Goal: Task Accomplishment & Management: Use online tool/utility

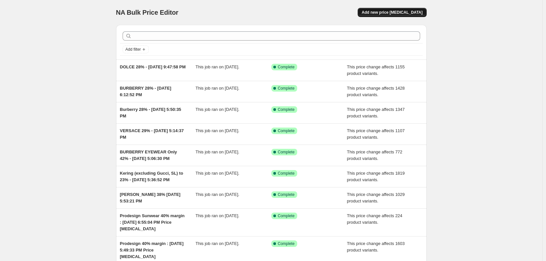
click at [391, 14] on span "Add new price [MEDICAL_DATA]" at bounding box center [392, 12] width 61 height 5
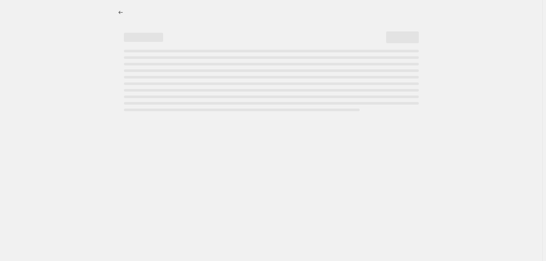
select select "percentage"
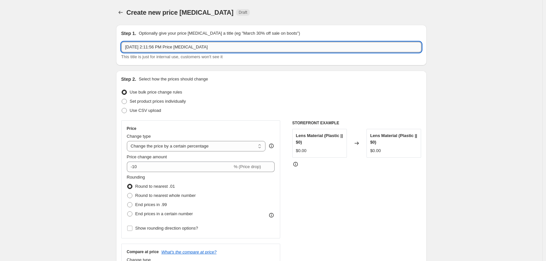
click at [126, 48] on input "[DATE] 2:11:56 PM Price [MEDICAL_DATA]" at bounding box center [271, 47] width 300 height 10
drag, startPoint x: 221, startPoint y: 45, endPoint x: 376, endPoint y: 56, distance: 154.4
click at [375, 57] on div "[PERSON_NAME] 28% - [DATE] 2:11:56 PM Price [MEDICAL_DATA] This title is just f…" at bounding box center [271, 51] width 300 height 18
click at [128, 46] on input "[PERSON_NAME] 28% - [DATE] 2:11:56 PM" at bounding box center [271, 47] width 300 height 10
click at [243, 49] on input "[PERSON_NAME] 28% - [DATE] 2:11:56 PM" at bounding box center [271, 47] width 300 height 10
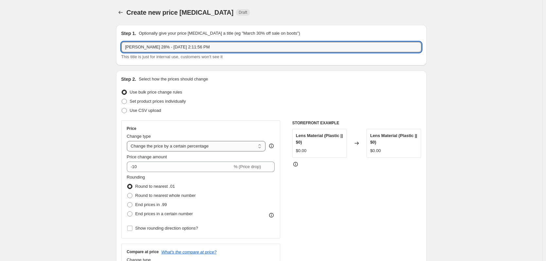
type input "[PERSON_NAME] 28% - [DATE] 2:11:56 PM"
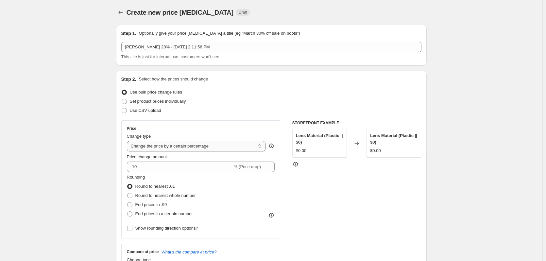
click at [157, 151] on select "Change the price to a certain amount Change the price by a certain amount Chang…" at bounding box center [196, 146] width 139 height 10
select select "margin"
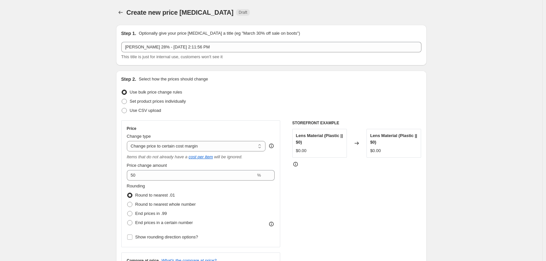
scroll to position [65, 0]
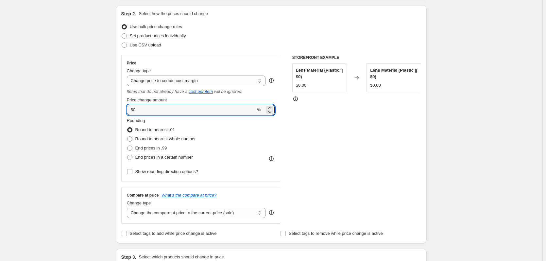
drag, startPoint x: 136, startPoint y: 110, endPoint x: 114, endPoint y: 107, distance: 22.5
click at [114, 107] on div "Step 1. Optionally give your price [MEDICAL_DATA] a title (eg "March 30% off sa…" at bounding box center [269, 246] width 316 height 585
type input "28"
click at [70, 94] on div "Create new price [MEDICAL_DATA]. This page is ready Create new price [MEDICAL_D…" at bounding box center [271, 257] width 543 height 645
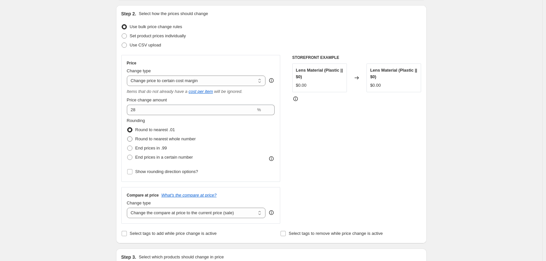
click at [142, 138] on span "Round to nearest whole number" at bounding box center [165, 138] width 61 height 5
click at [128, 137] on input "Round to nearest whole number" at bounding box center [127, 136] width 0 height 0
radio input "true"
click at [147, 211] on select "Change the compare at price to the current price (sale) Change the compare at p…" at bounding box center [196, 213] width 139 height 10
select select "no_change"
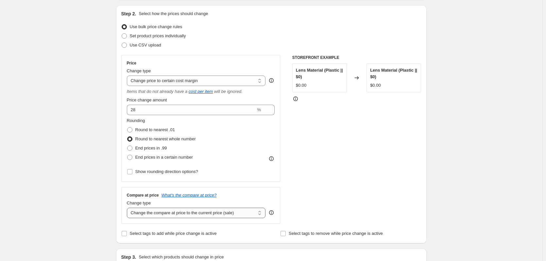
click at [128, 208] on select "Change the compare at price to the current price (sale) Change the compare at p…" at bounding box center [196, 213] width 139 height 10
click at [150, 81] on select "Change the price to a certain amount Change the price by a certain amount Chang…" at bounding box center [196, 81] width 139 height 10
click at [54, 80] on div "Create new price [MEDICAL_DATA]. This page is ready Create new price [MEDICAL_D…" at bounding box center [271, 257] width 543 height 645
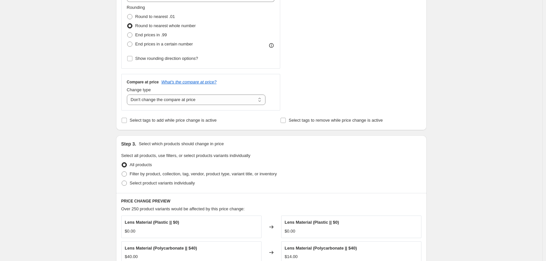
scroll to position [229, 0]
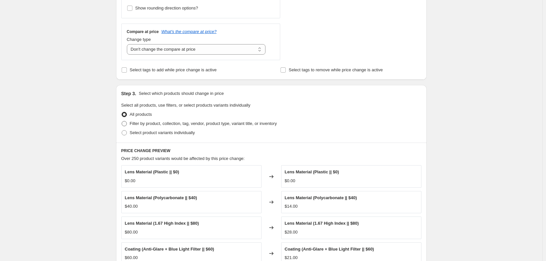
click at [175, 123] on span "Filter by product, collection, tag, vendor, product type, variant title, or inv…" at bounding box center [203, 123] width 147 height 5
click at [122, 121] on input "Filter by product, collection, tag, vendor, product type, variant title, or inv…" at bounding box center [122, 121] width 0 height 0
radio input "true"
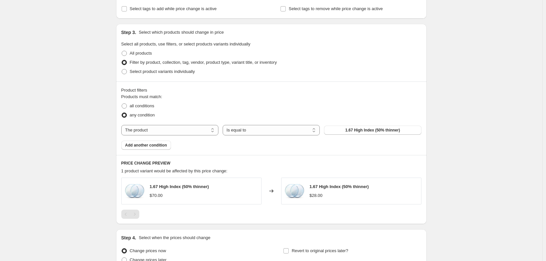
scroll to position [327, 0]
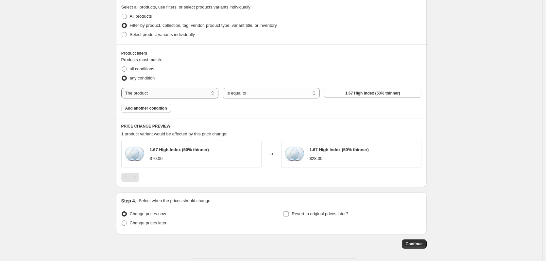
click at [174, 97] on select "The product The product's collection The product's tag The product's vendor The…" at bounding box center [169, 93] width 97 height 10
select select "vendor"
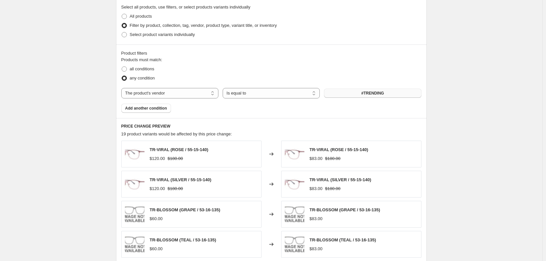
click at [341, 92] on button "#TRENDING" at bounding box center [372, 93] width 97 height 9
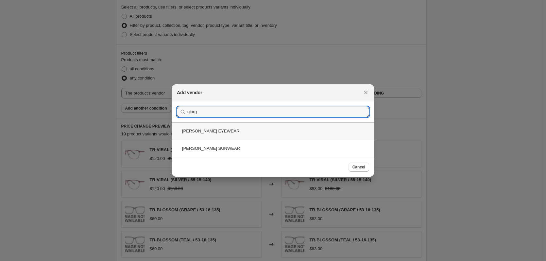
type input "giorg"
click at [218, 131] on div "[PERSON_NAME] EYEWEAR" at bounding box center [273, 130] width 203 height 17
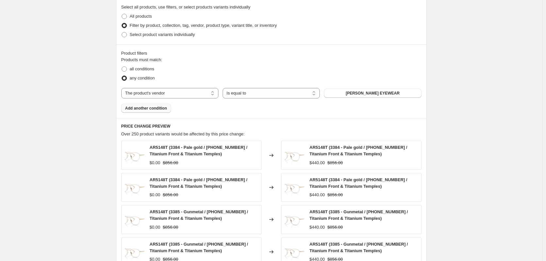
click at [151, 110] on span "Add another condition" at bounding box center [146, 108] width 42 height 5
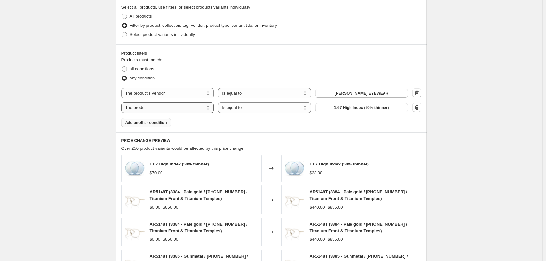
click at [161, 109] on select "The product The product's collection The product's tag The product's vendor The…" at bounding box center [167, 107] width 93 height 10
select select "vendor"
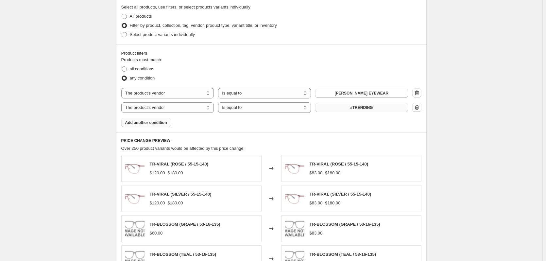
click at [359, 109] on span "#TRENDING" at bounding box center [361, 107] width 23 height 5
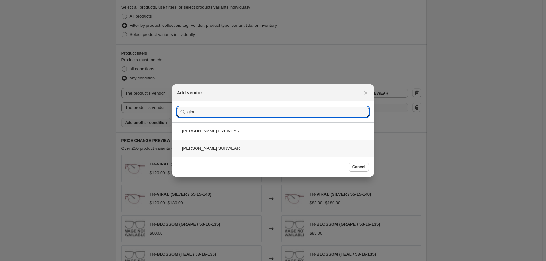
type input "gior"
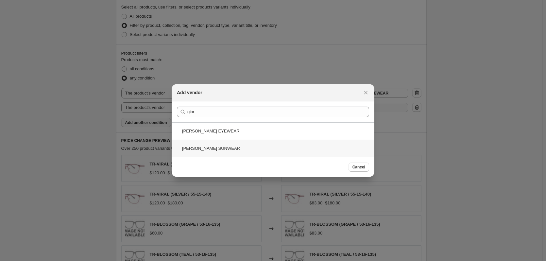
click at [238, 148] on div "[PERSON_NAME] SUNWEAR" at bounding box center [273, 148] width 203 height 17
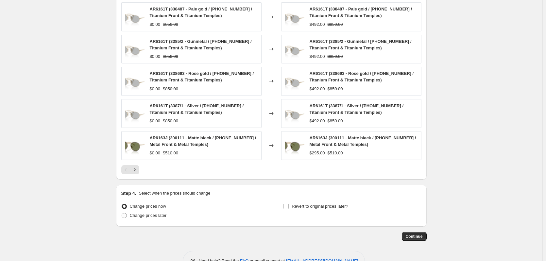
scroll to position [500, 0]
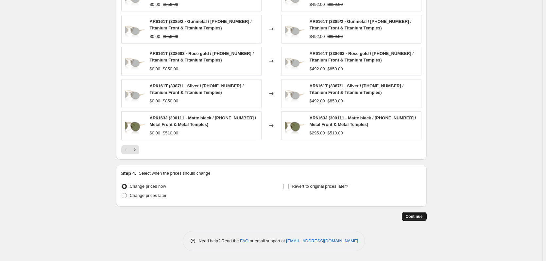
click at [412, 216] on span "Continue" at bounding box center [414, 216] width 17 height 5
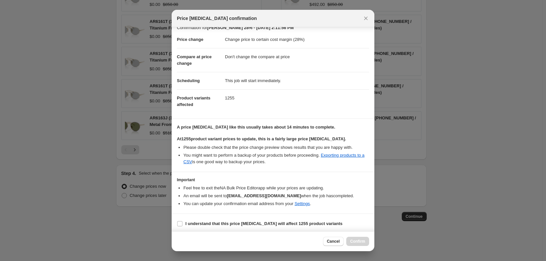
scroll to position [10, 0]
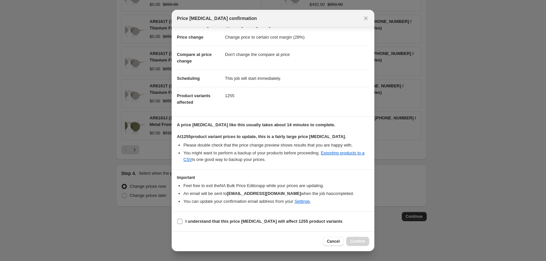
click at [195, 220] on b "I understand that this price [MEDICAL_DATA] will affect 1255 product variants" at bounding box center [263, 221] width 157 height 5
click at [183, 220] on input "I understand that this price [MEDICAL_DATA] will affect 1255 product variants" at bounding box center [179, 221] width 5 height 5
checkbox input "true"
click at [364, 241] on span "Confirm" at bounding box center [357, 241] width 15 height 5
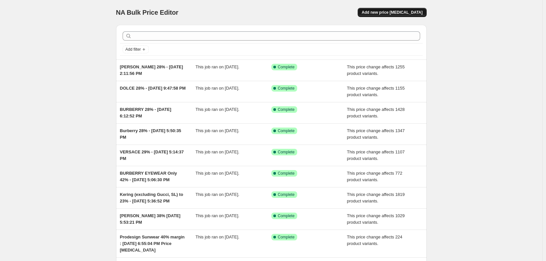
click at [386, 13] on span "Add new price [MEDICAL_DATA]" at bounding box center [392, 12] width 61 height 5
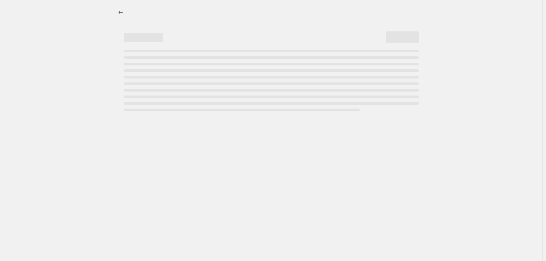
select select "percentage"
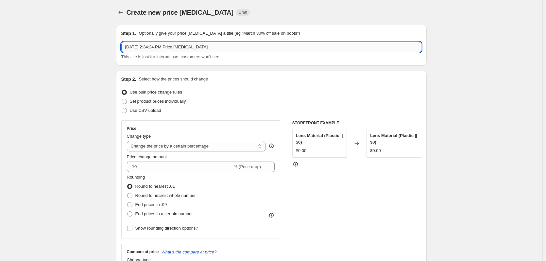
click at [127, 46] on input "Sep 19, 2025, 2:34:24 PM Price change job" at bounding box center [271, 47] width 300 height 10
type input "testSep 19, 2025, 2:34:24 PM Price change job"
click at [197, 146] on select "Change the price to a certain amount Change the price by a certain amount Chang…" at bounding box center [196, 146] width 139 height 10
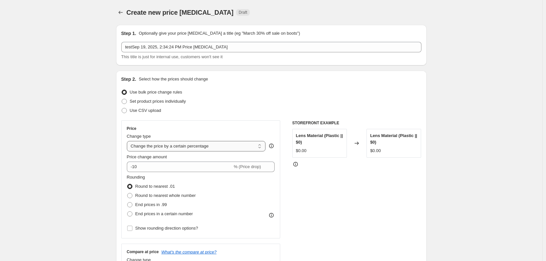
select select "pc"
type input "50"
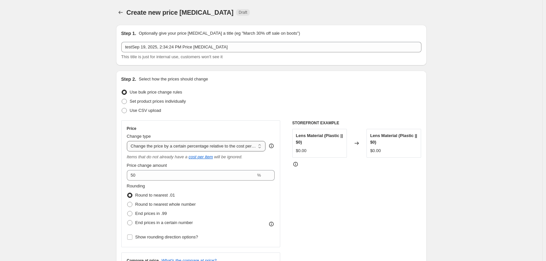
click at [170, 147] on select "Change the price to a certain amount Change the price by a certain amount Chang…" at bounding box center [196, 146] width 139 height 10
select select "margin"
click at [128, 141] on select "Change the price to a certain amount Change the price by a certain amount Chang…" at bounding box center [196, 146] width 139 height 10
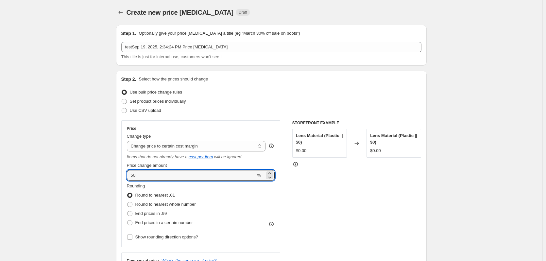
drag, startPoint x: 151, startPoint y: 171, endPoint x: 92, endPoint y: 171, distance: 59.2
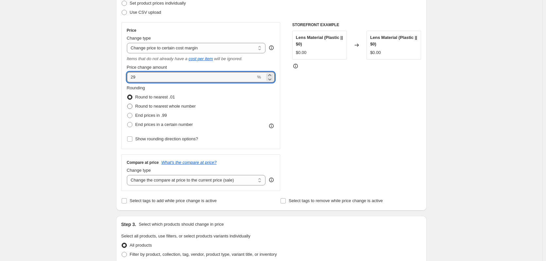
type input "29"
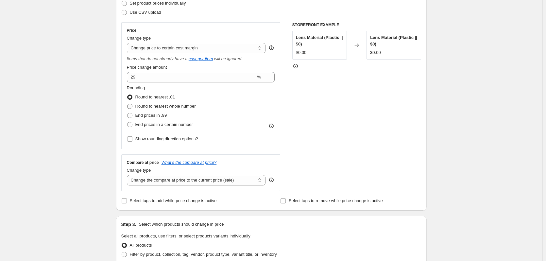
click at [157, 105] on span "Round to nearest whole number" at bounding box center [165, 106] width 61 height 5
click at [128, 104] on input "Round to nearest whole number" at bounding box center [127, 104] width 0 height 0
radio input "true"
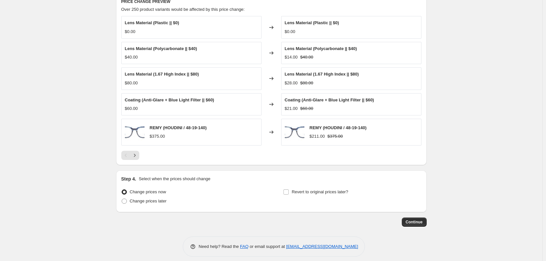
scroll to position [253, 0]
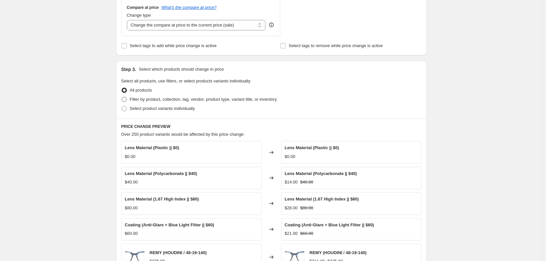
click at [163, 100] on span "Filter by product, collection, tag, vendor, product type, variant title, or inv…" at bounding box center [203, 99] width 147 height 5
click at [122, 97] on input "Filter by product, collection, tag, vendor, product type, variant title, or inv…" at bounding box center [122, 97] width 0 height 0
radio input "true"
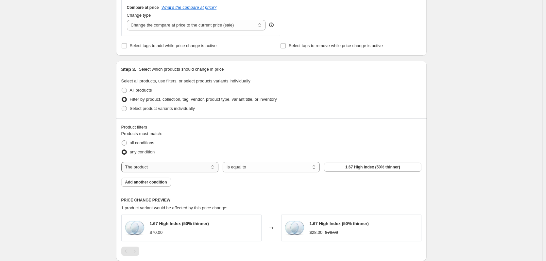
click at [170, 166] on select "The product The product's collection The product's tag The product's vendor The…" at bounding box center [169, 167] width 97 height 10
select select "vendor"
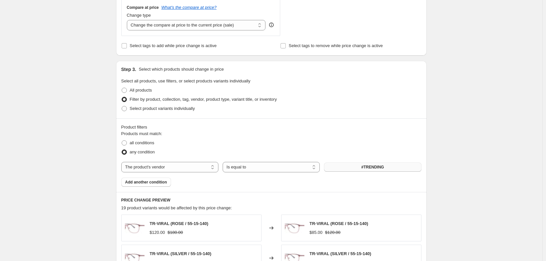
click at [346, 166] on button "#TRENDING" at bounding box center [372, 167] width 97 height 9
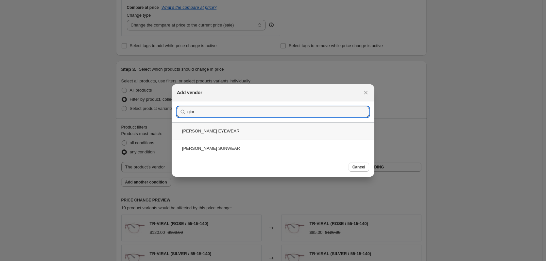
type input "gior"
click at [227, 130] on div "[PERSON_NAME] EYEWEAR" at bounding box center [273, 130] width 203 height 17
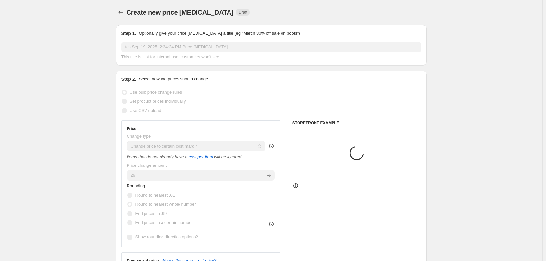
scroll to position [253, 0]
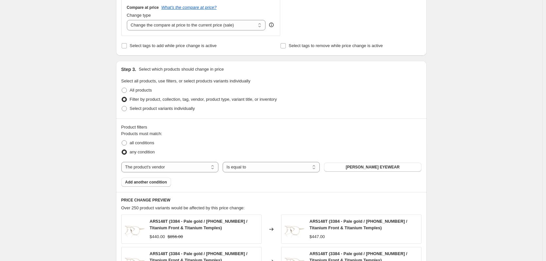
click at [158, 181] on span "Add another condition" at bounding box center [146, 182] width 42 height 5
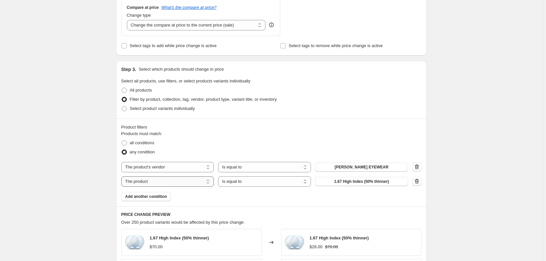
click at [206, 181] on select "The product The product's collection The product's tag The product's vendor The…" at bounding box center [167, 181] width 93 height 10
select select "vendor"
click at [350, 184] on button "#TRENDING" at bounding box center [361, 181] width 93 height 9
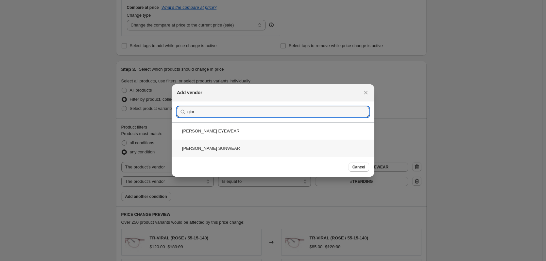
type input "gior"
click at [240, 143] on div "[PERSON_NAME] SUNWEAR" at bounding box center [273, 148] width 203 height 17
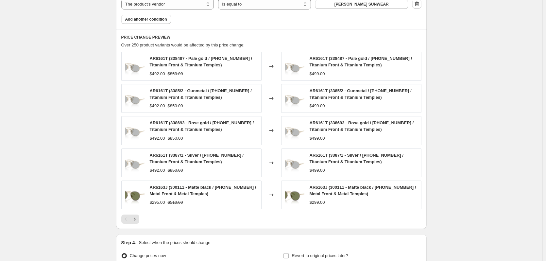
scroll to position [500, 0]
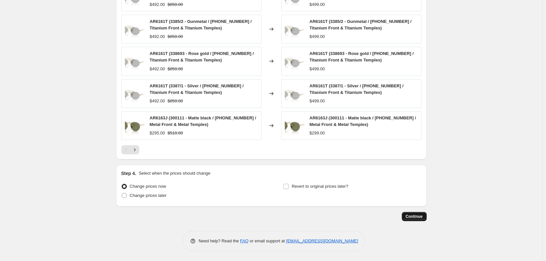
click at [410, 214] on span "Continue" at bounding box center [414, 216] width 17 height 5
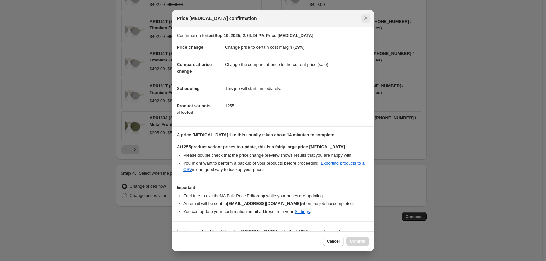
click at [367, 16] on icon "Close" at bounding box center [366, 18] width 7 height 7
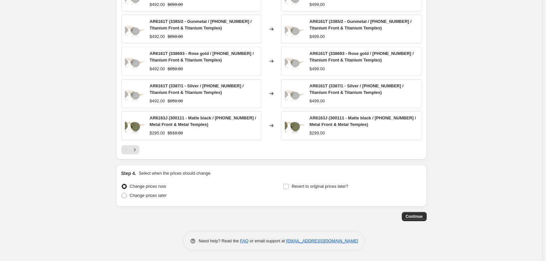
scroll to position [271, 0]
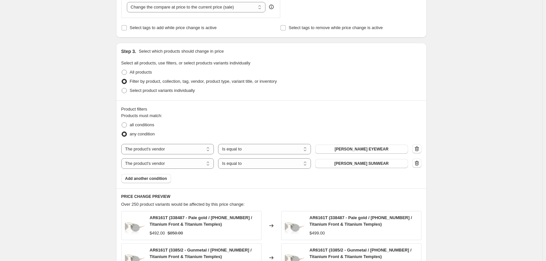
click at [420, 164] on icon "button" at bounding box center [417, 163] width 7 height 7
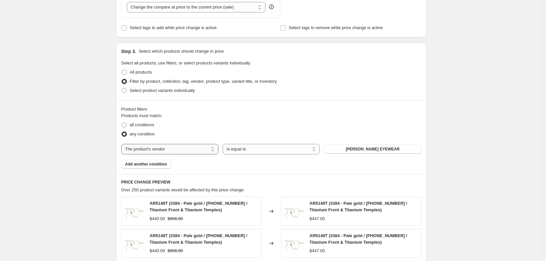
click at [175, 148] on select "The product The product's collection The product's tag The product's vendor The…" at bounding box center [169, 149] width 97 height 10
select select "collection"
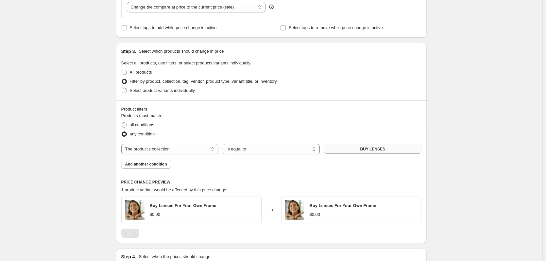
click at [348, 147] on button "BUY LENSES" at bounding box center [372, 149] width 97 height 9
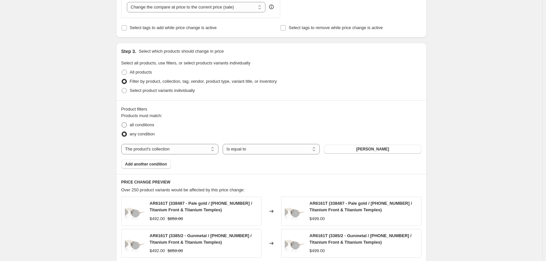
click at [142, 127] on span "all conditions" at bounding box center [142, 124] width 25 height 5
click at [122, 123] on input "all conditions" at bounding box center [122, 122] width 0 height 0
radio input "true"
click at [150, 167] on span "Add another condition" at bounding box center [146, 164] width 42 height 5
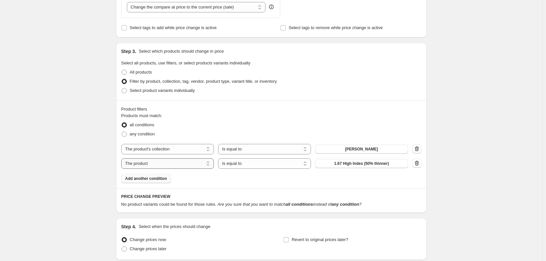
click at [172, 162] on select "The product The product's collection The product's tag The product's vendor The…" at bounding box center [167, 163] width 93 height 10
select select "product_status"
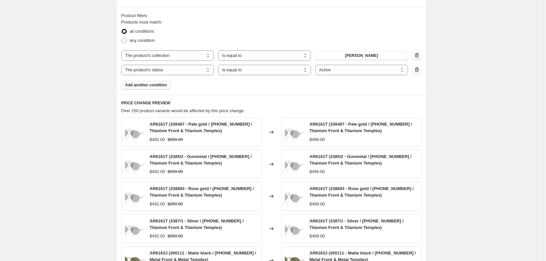
scroll to position [467, 0]
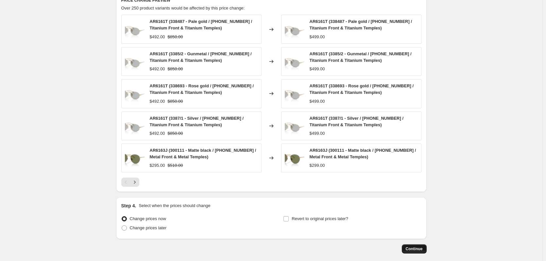
click at [418, 248] on span "Continue" at bounding box center [414, 248] width 17 height 5
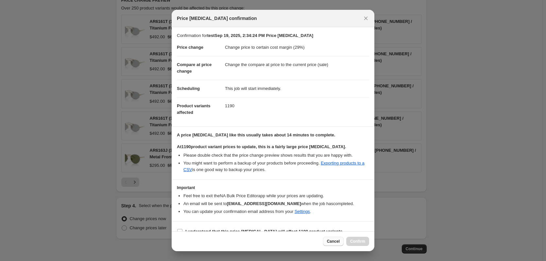
click at [334, 244] on button "Cancel" at bounding box center [333, 241] width 21 height 9
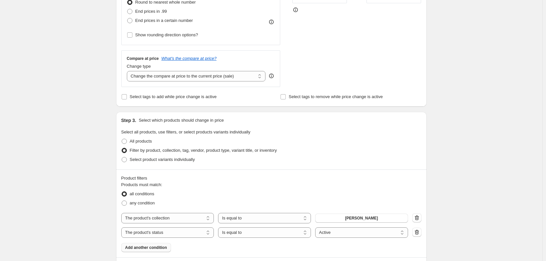
scroll to position [140, 0]
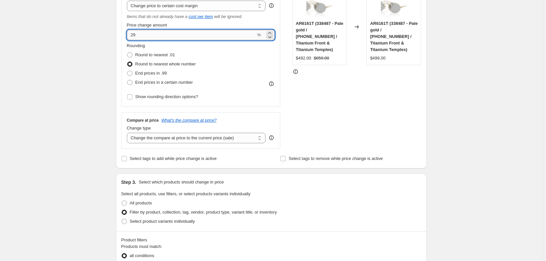
click at [135, 32] on input "29" at bounding box center [191, 35] width 129 height 10
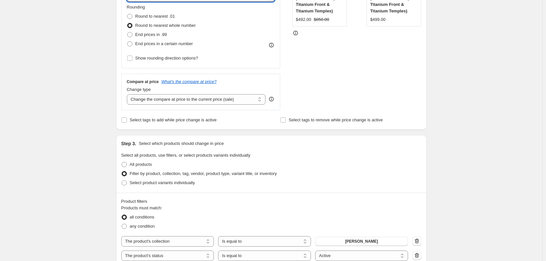
scroll to position [271, 0]
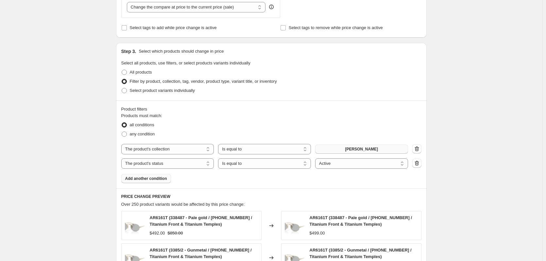
type input "28"
click at [326, 150] on button "GIORGIO ARMANI" at bounding box center [361, 149] width 93 height 9
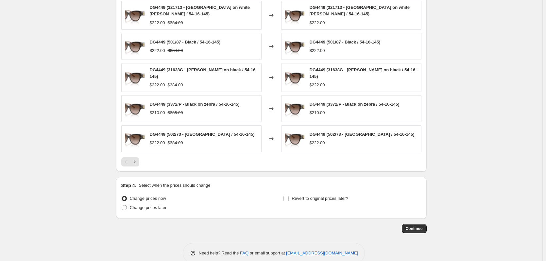
scroll to position [492, 0]
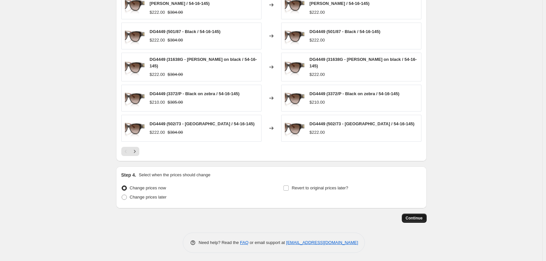
click at [410, 217] on span "Continue" at bounding box center [414, 218] width 17 height 5
